Goal: Obtain resource: Download file/media

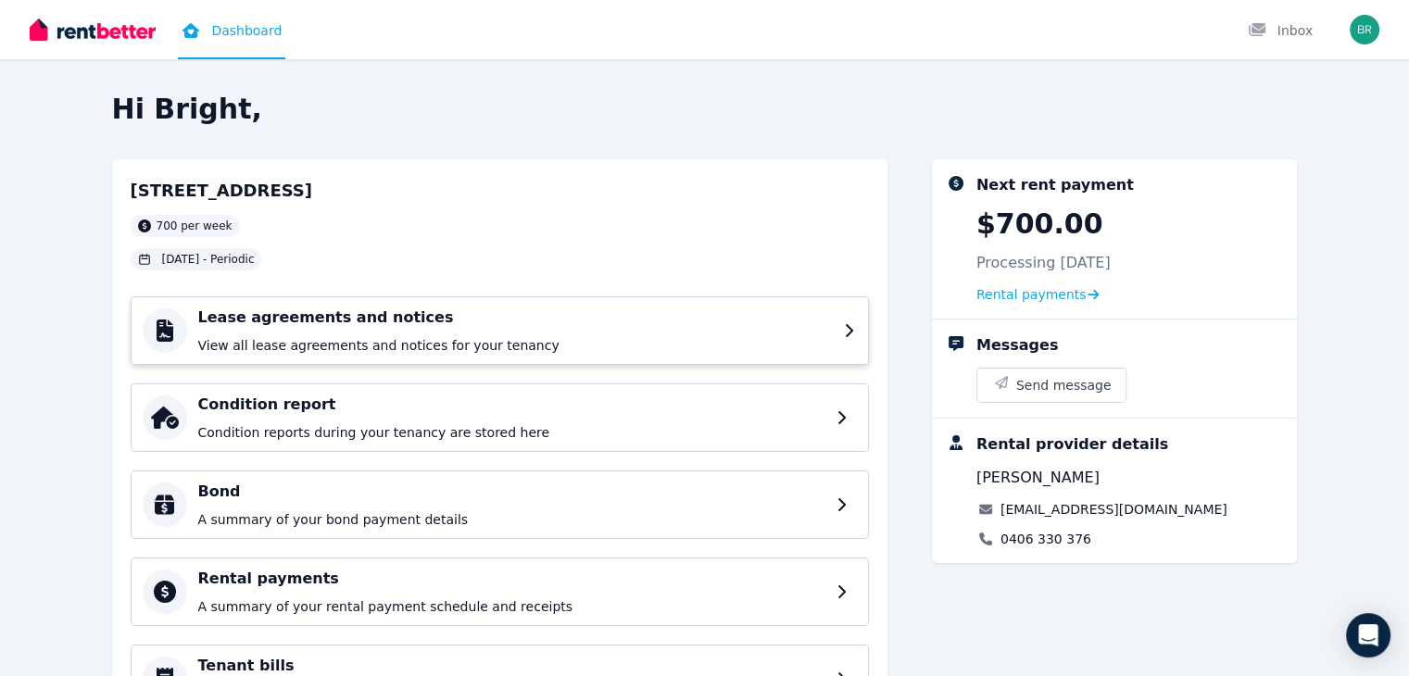
click at [204, 327] on h4 "Lease agreements and notices" at bounding box center [515, 318] width 635 height 22
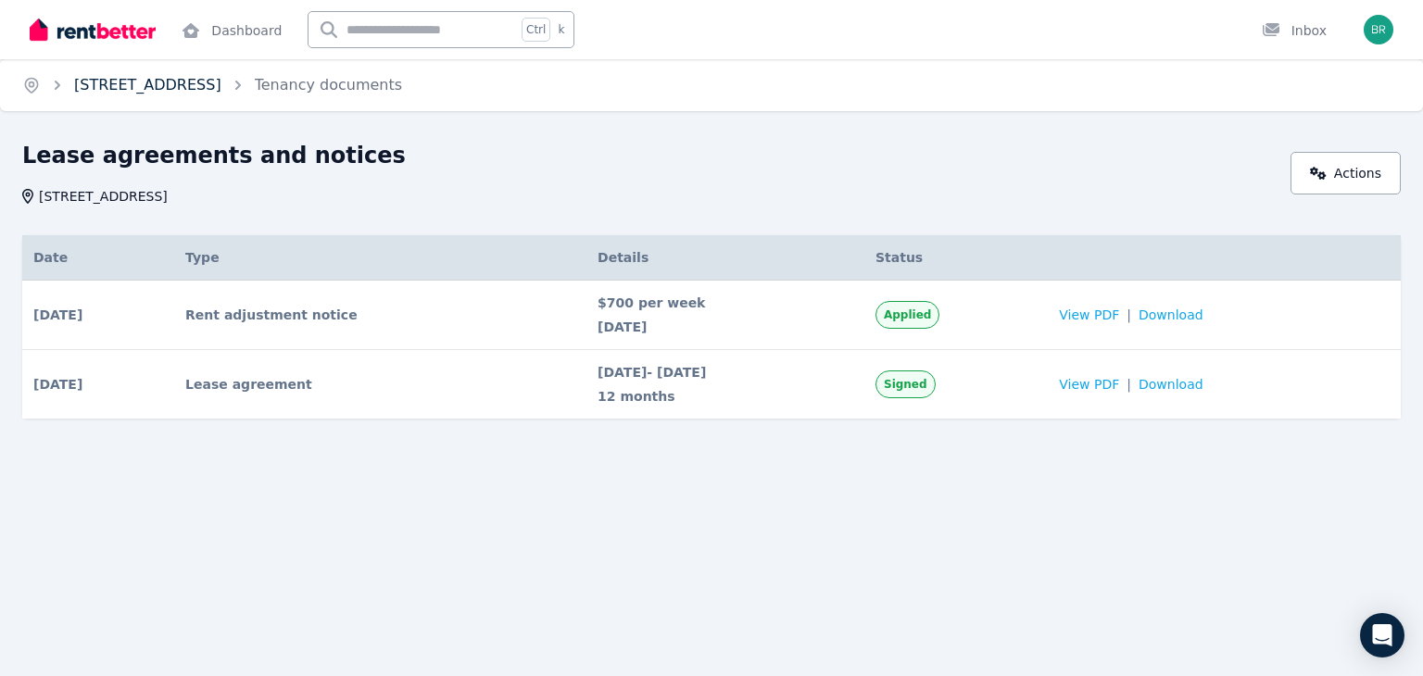
click at [157, 85] on link "10 Saltbush Street, Wandi" at bounding box center [147, 85] width 147 height 18
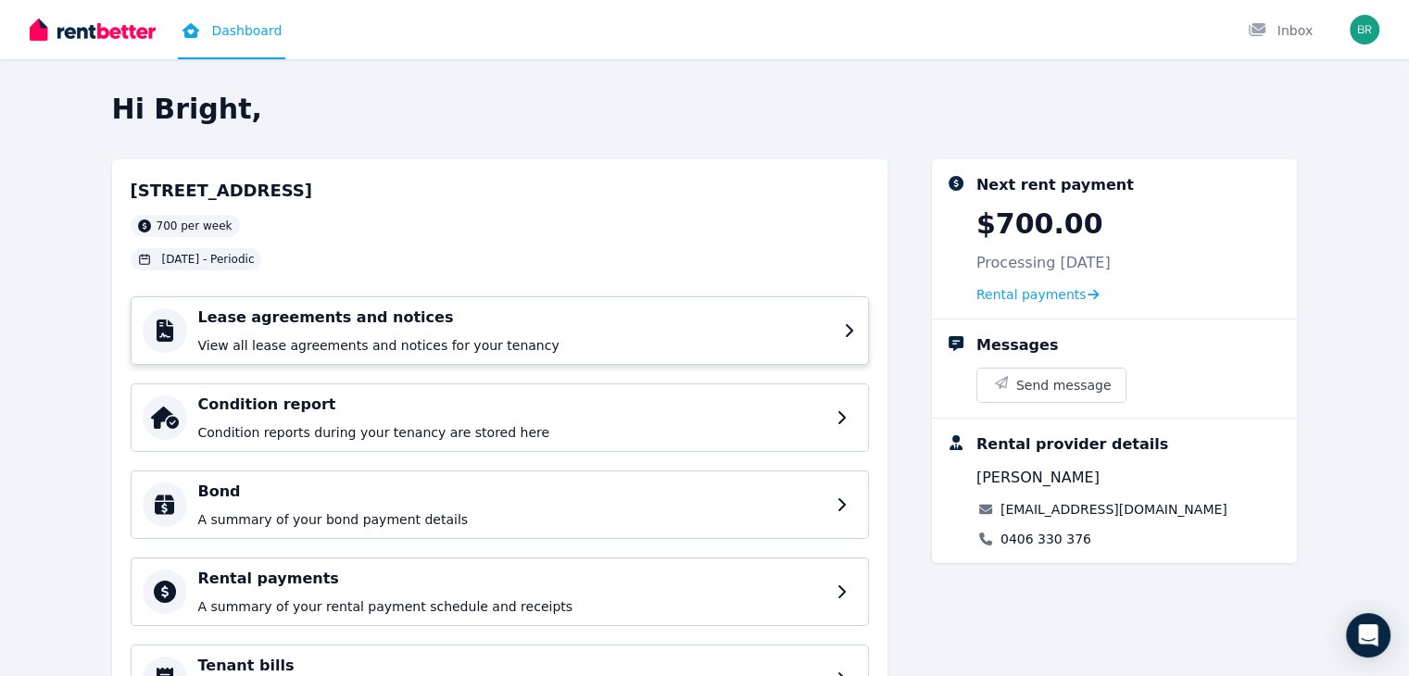
click at [857, 325] on icon at bounding box center [850, 330] width 13 height 15
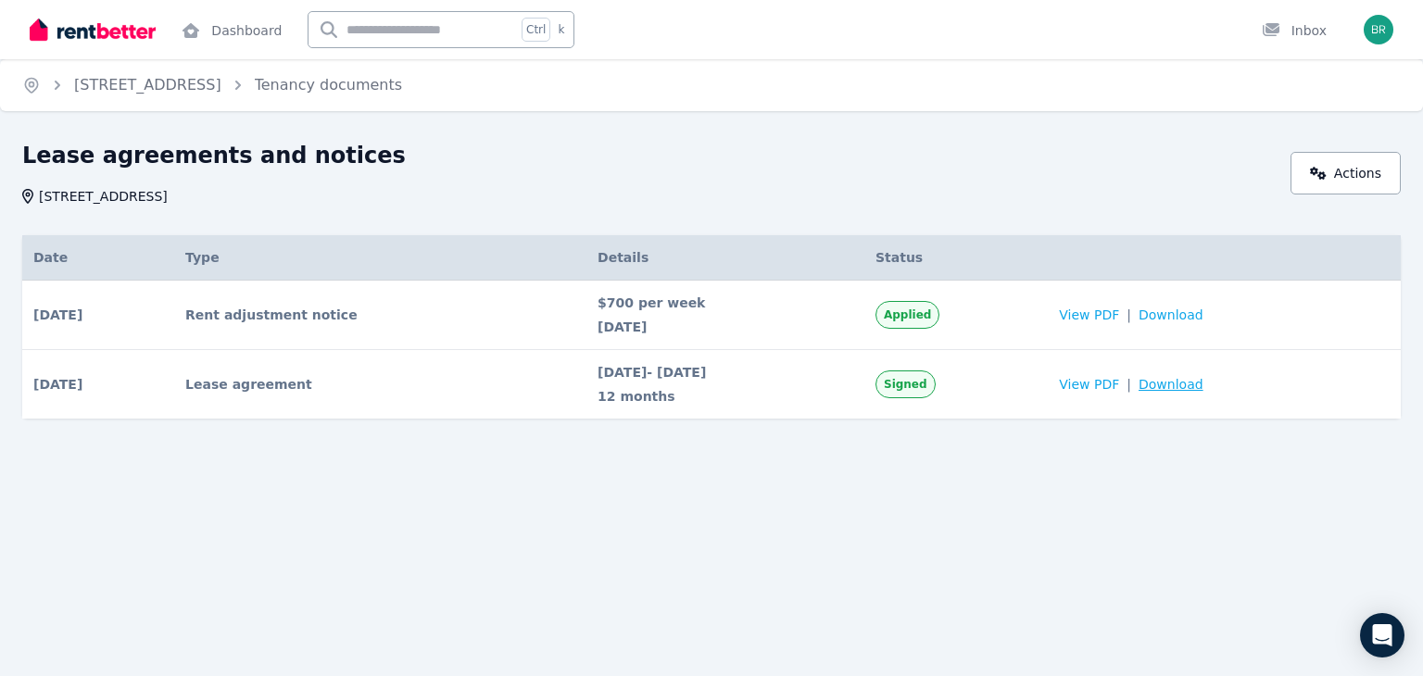
click at [1195, 390] on span "Download" at bounding box center [1171, 384] width 65 height 19
click at [1200, 312] on span "Download" at bounding box center [1171, 315] width 65 height 19
